Goal: Information Seeking & Learning: Learn about a topic

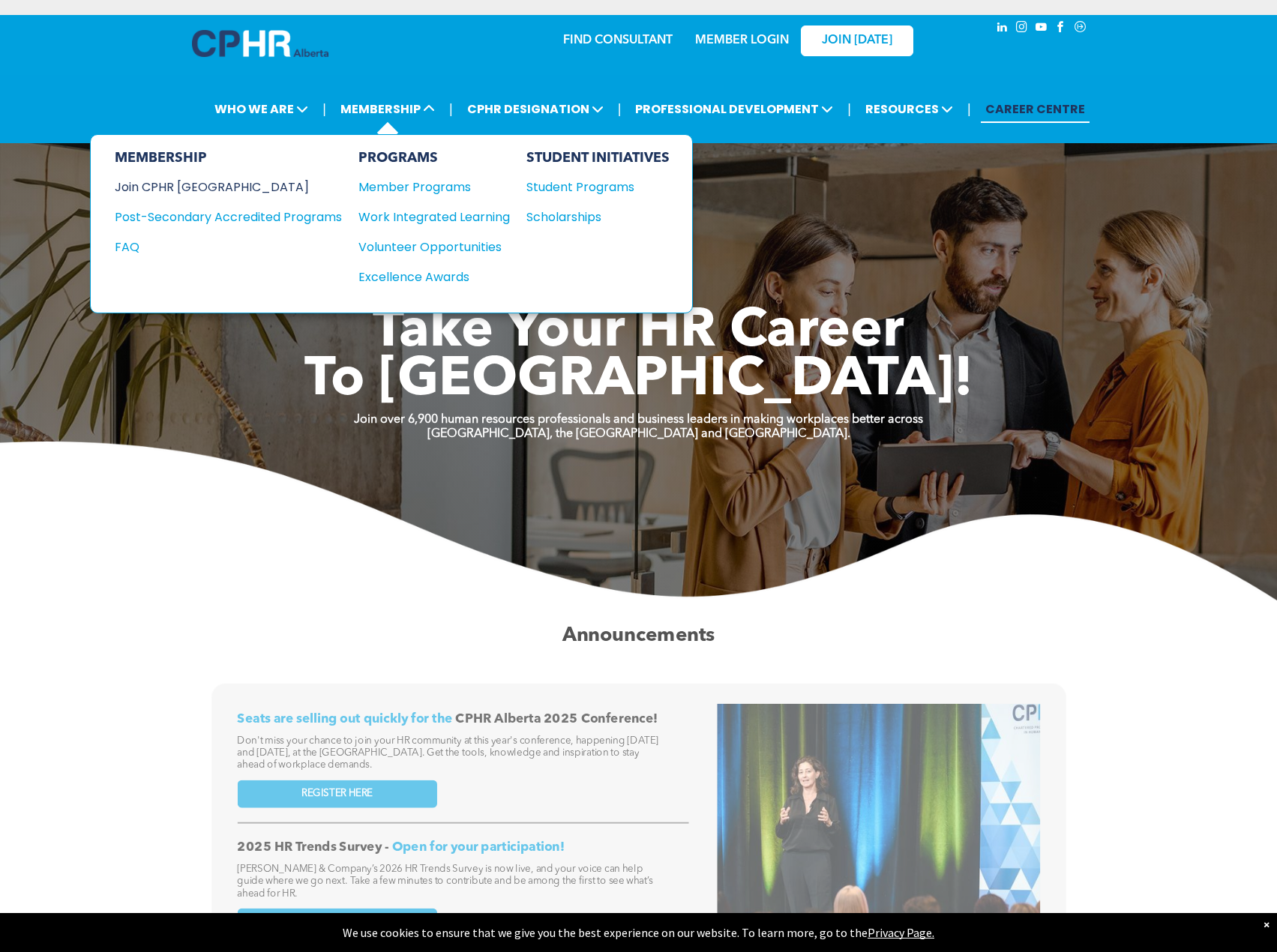
click at [179, 186] on div "Join CPHR [GEOGRAPHIC_DATA]" at bounding box center [217, 187] width 205 height 19
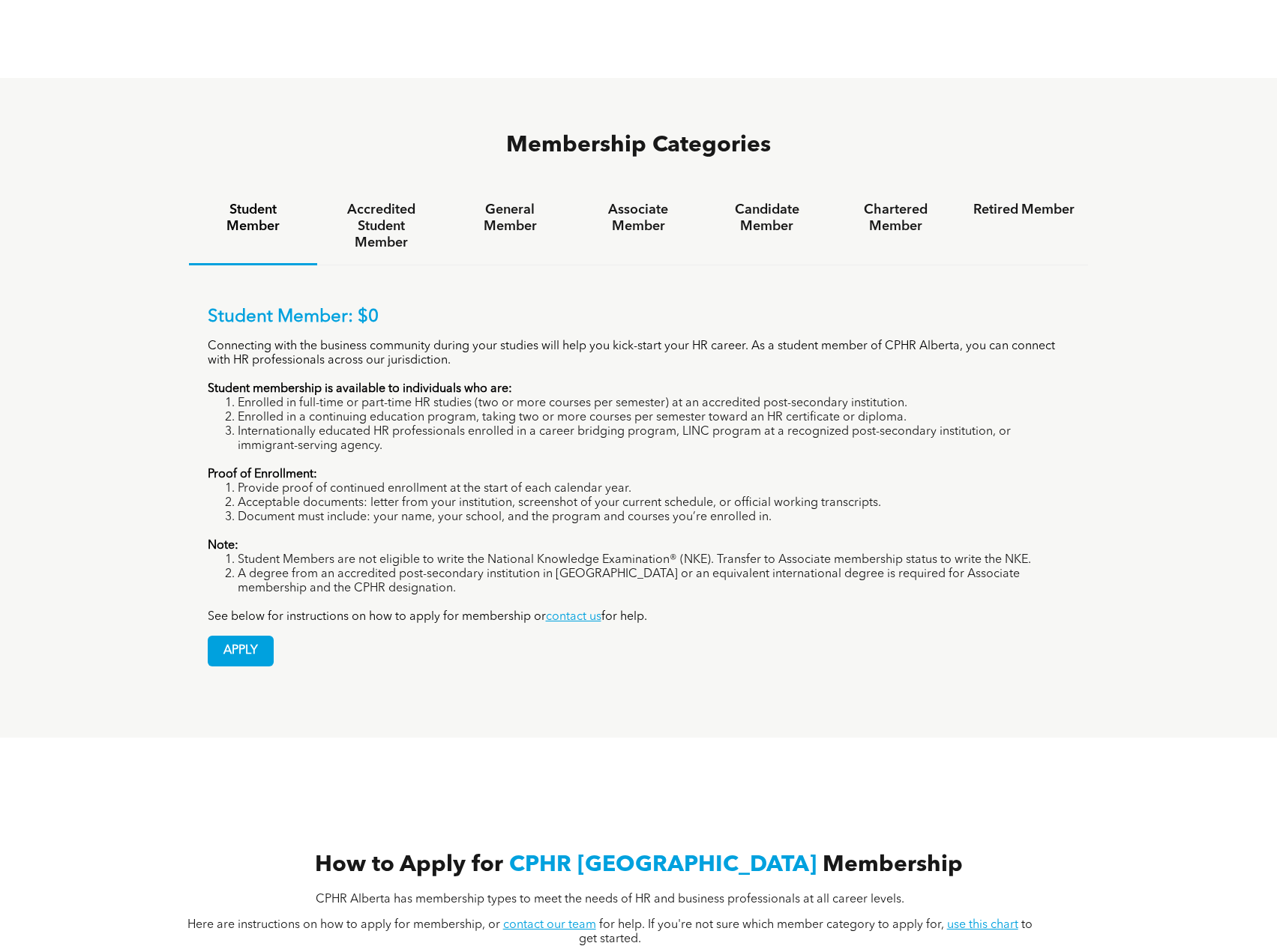
scroll to position [1000, 0]
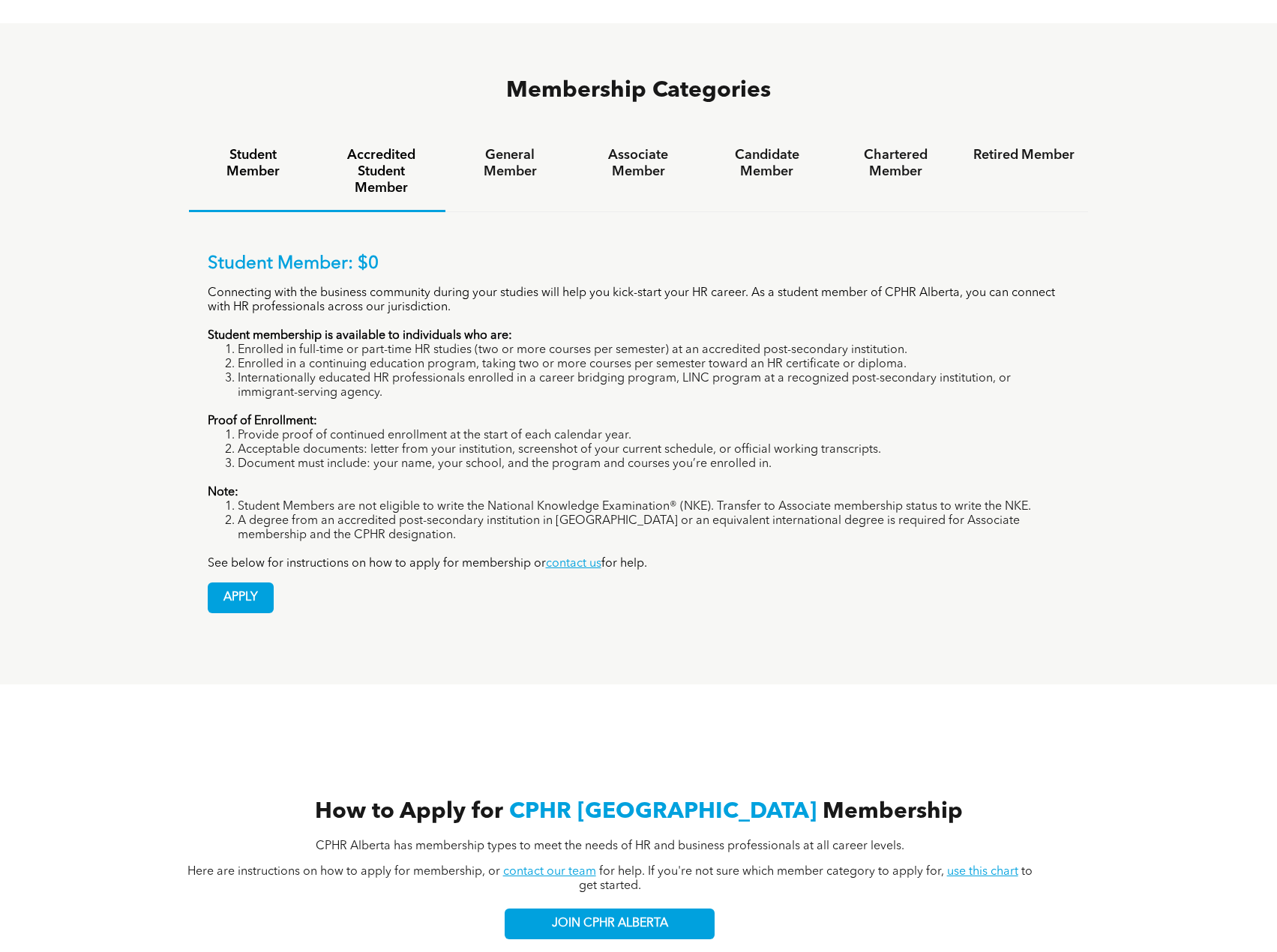
click at [371, 141] on div "Accredited Student Member" at bounding box center [382, 172] width 129 height 79
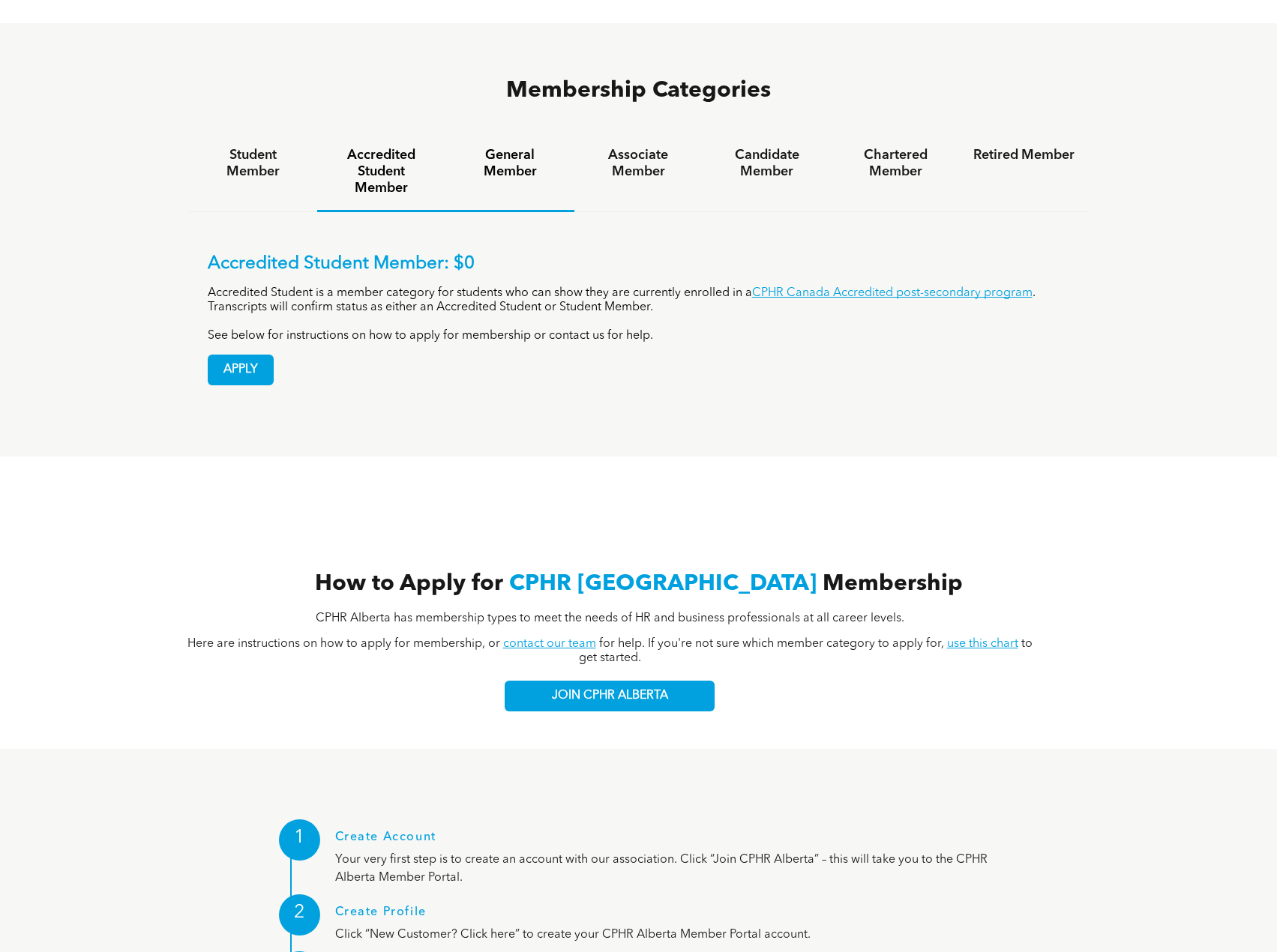
click at [499, 147] on h4 "General Member" at bounding box center [509, 163] width 102 height 33
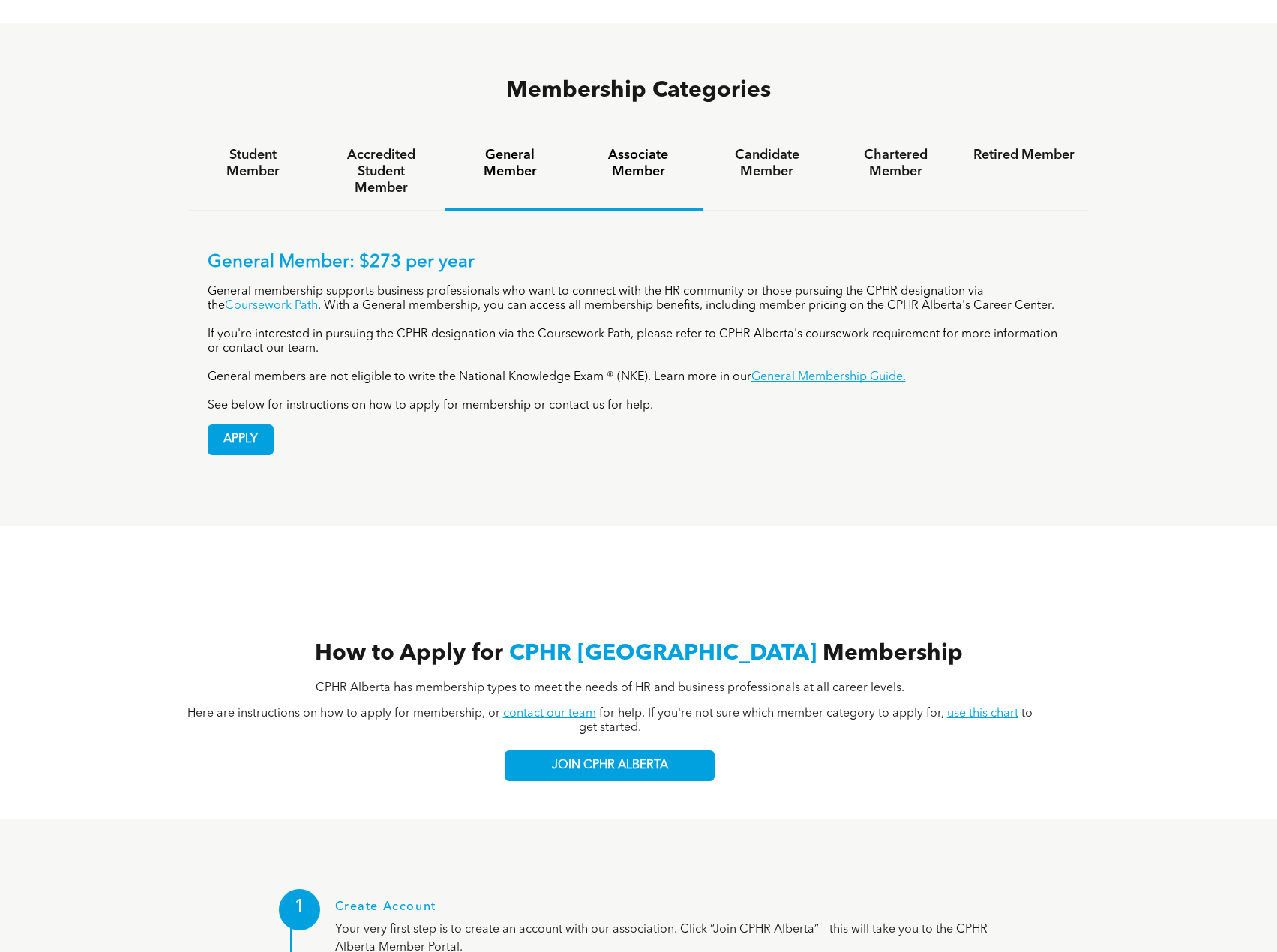
click at [649, 147] on h4 "Associate Member" at bounding box center [638, 163] width 102 height 33
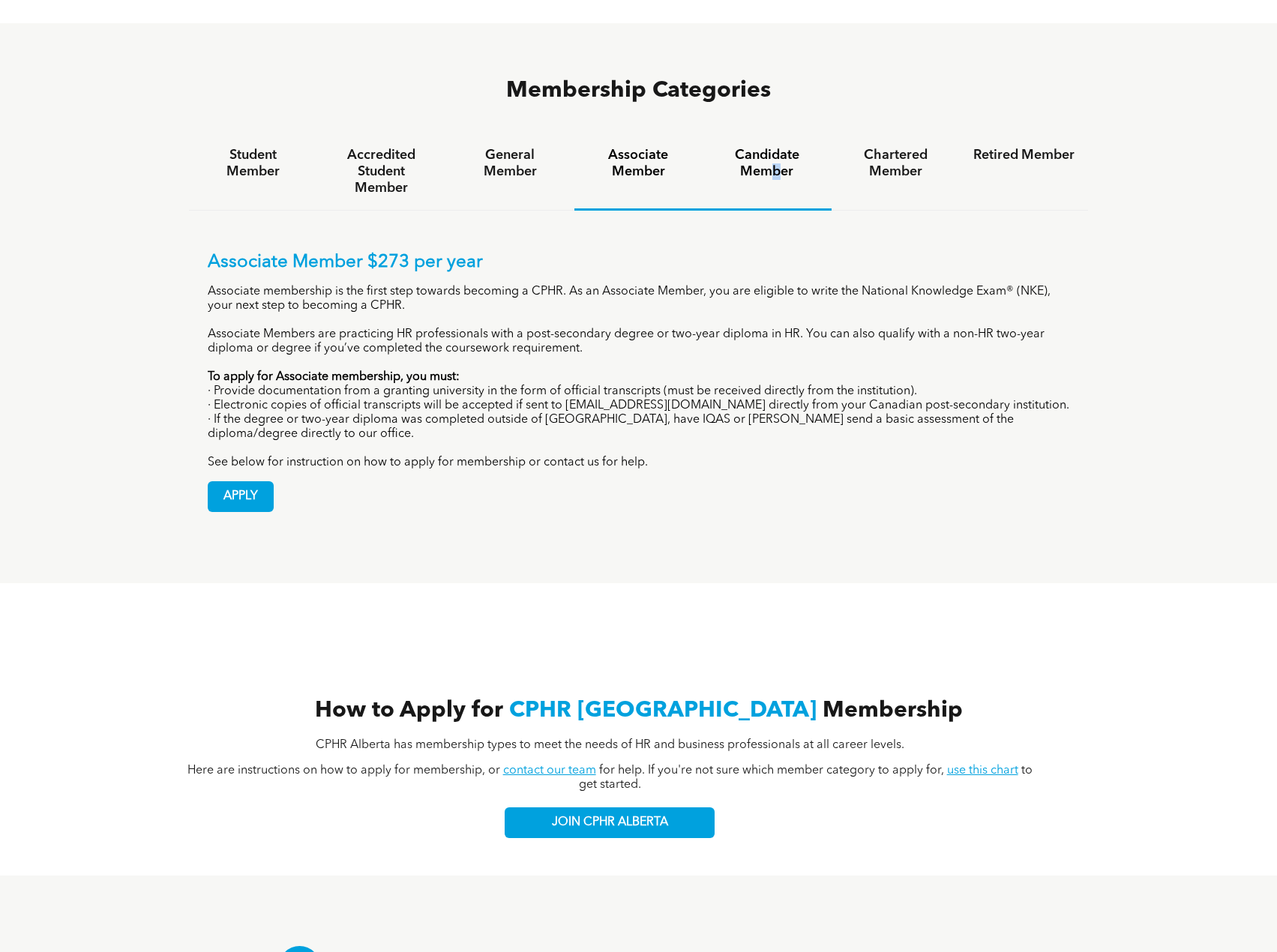
click at [778, 147] on h4 "Candidate Member" at bounding box center [767, 163] width 102 height 33
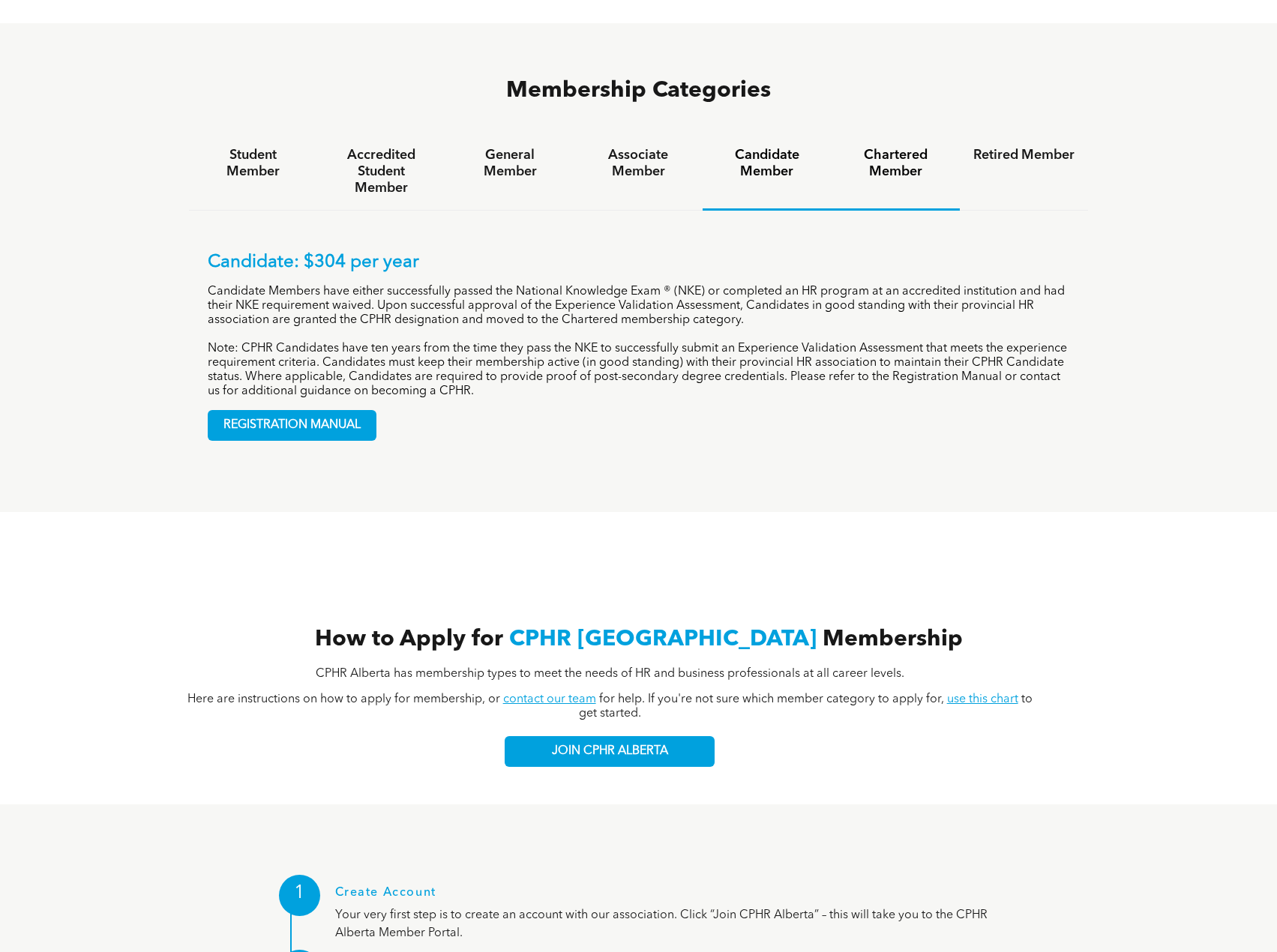
click at [906, 133] on div "Chartered Member" at bounding box center [896, 171] width 129 height 77
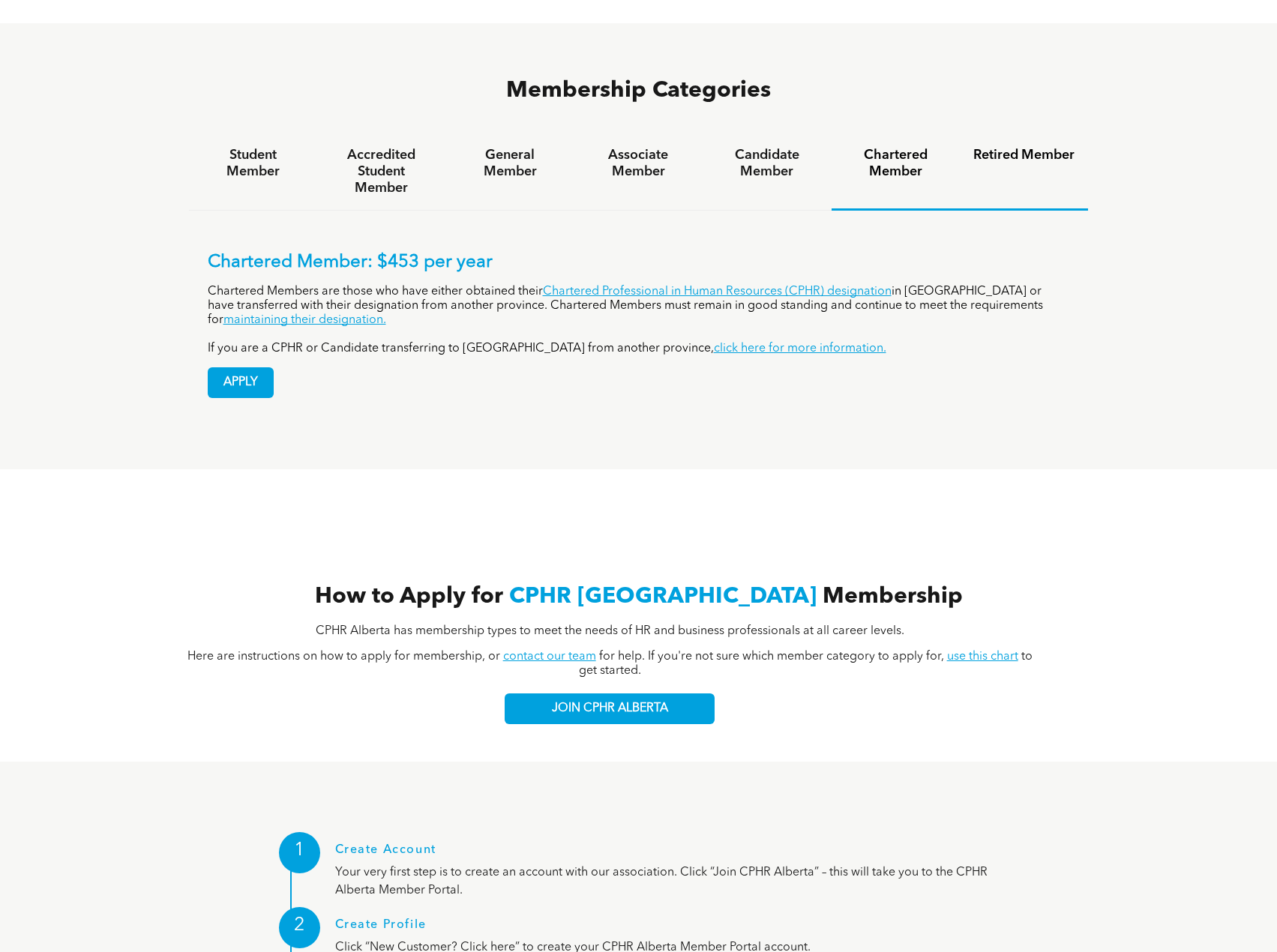
click at [1023, 133] on div "Retired Member" at bounding box center [1025, 171] width 129 height 77
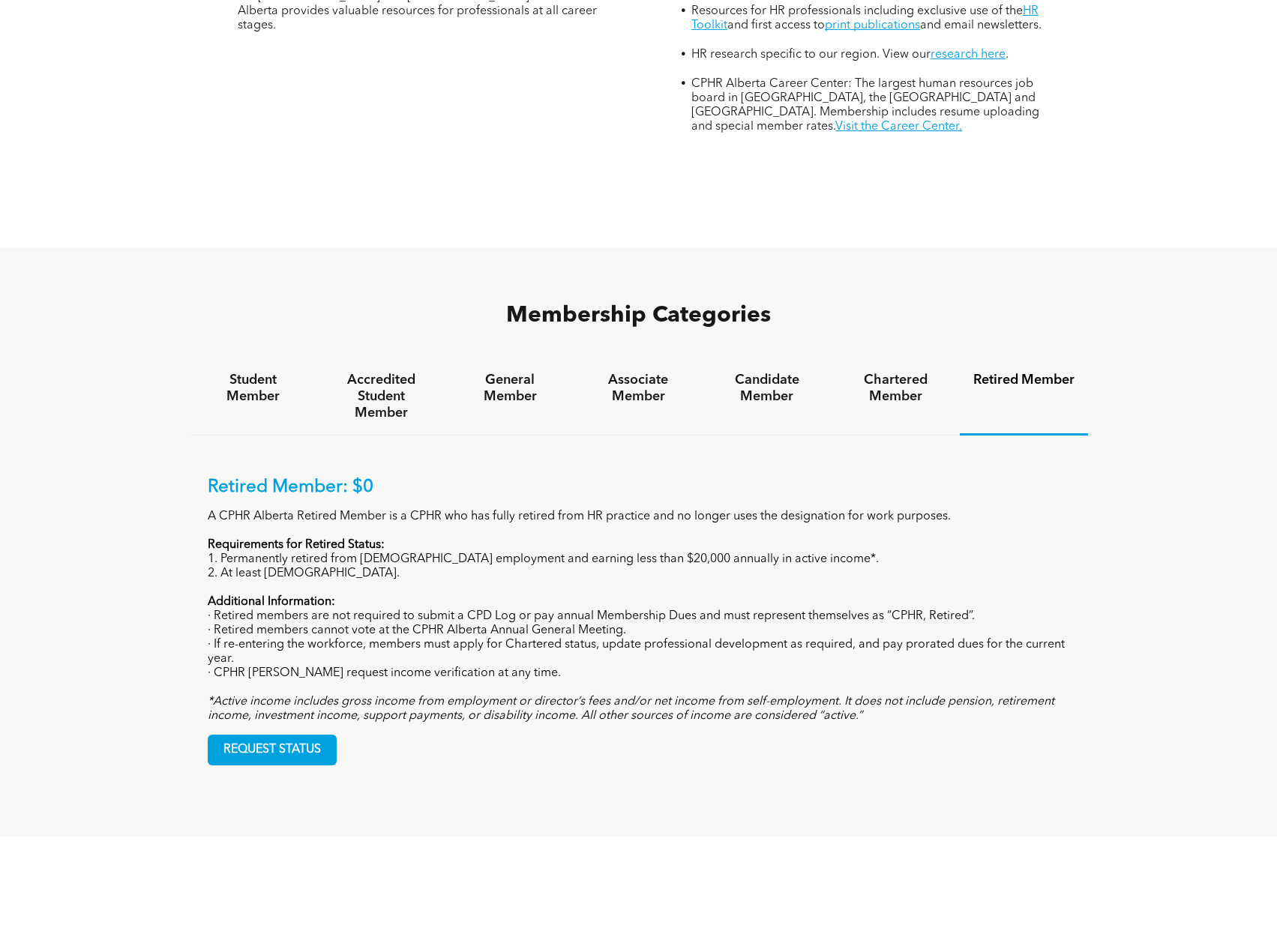
scroll to position [750, 0]
